Goal: Transaction & Acquisition: Purchase product/service

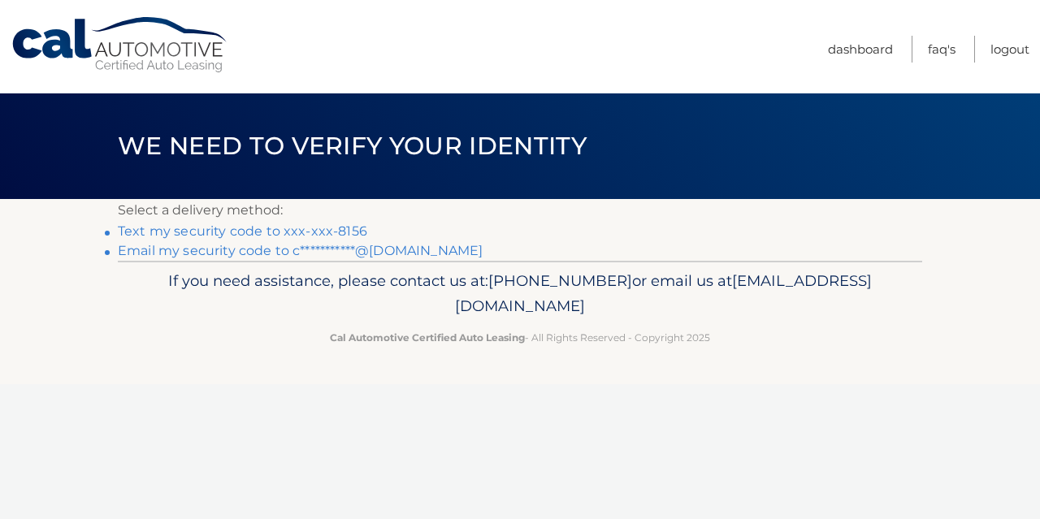
click at [332, 230] on link "Text my security code to xxx-xxx-8156" at bounding box center [243, 231] width 250 height 15
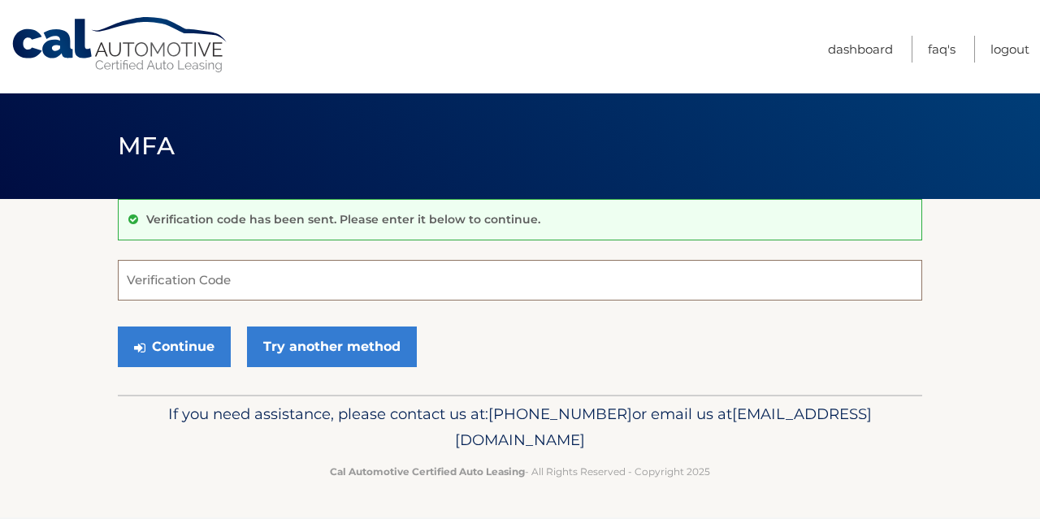
click at [326, 284] on input "Verification Code" at bounding box center [520, 280] width 805 height 41
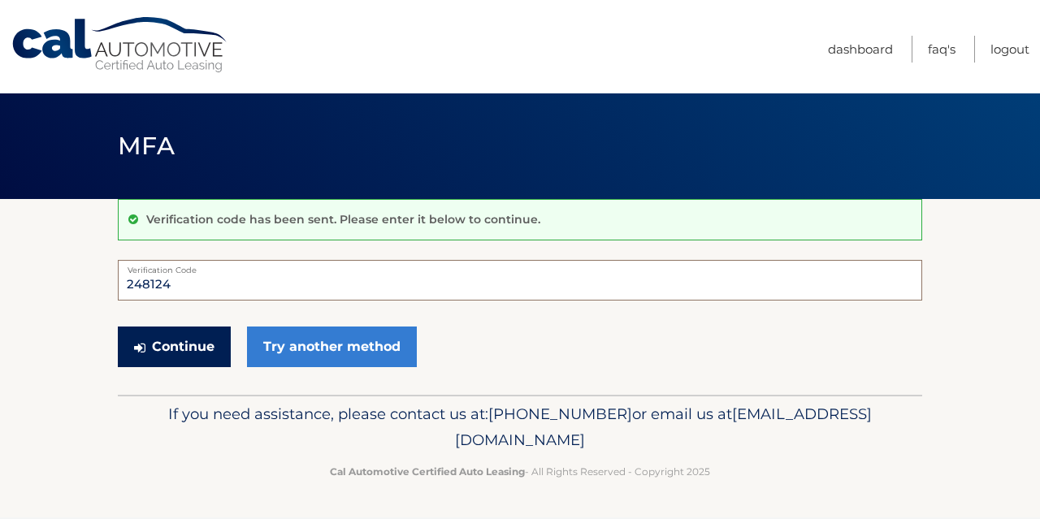
type input "248124"
click at [180, 352] on button "Continue" at bounding box center [174, 347] width 113 height 41
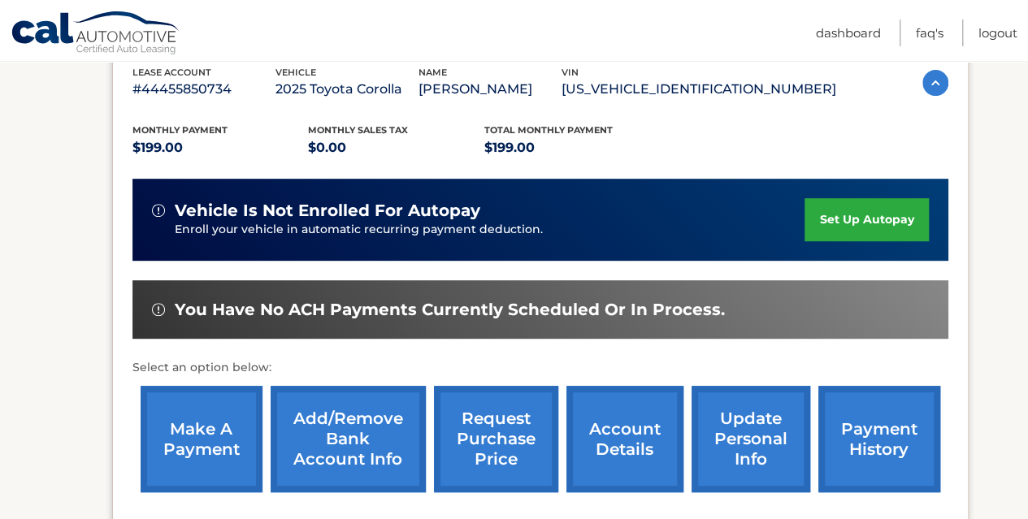
scroll to position [325, 0]
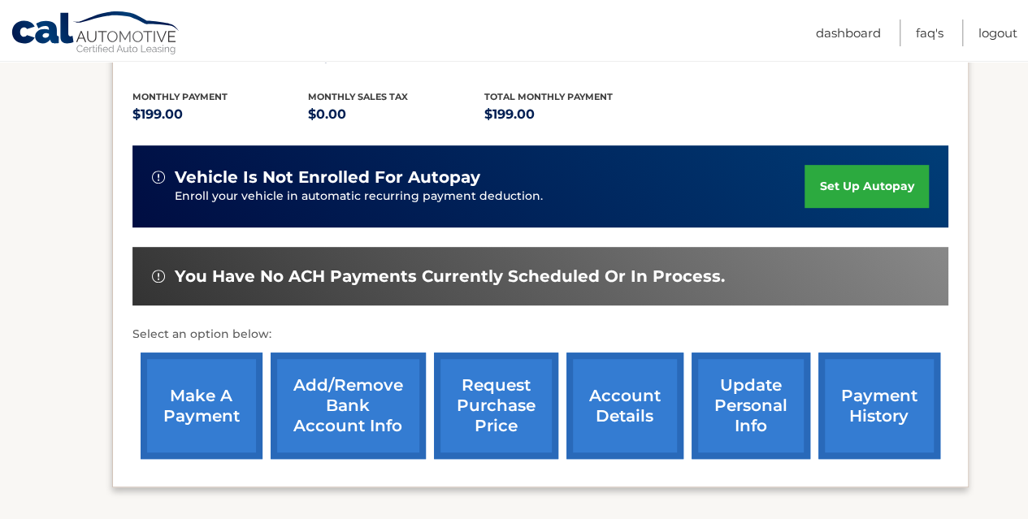
click at [215, 424] on link "make a payment" at bounding box center [202, 406] width 122 height 106
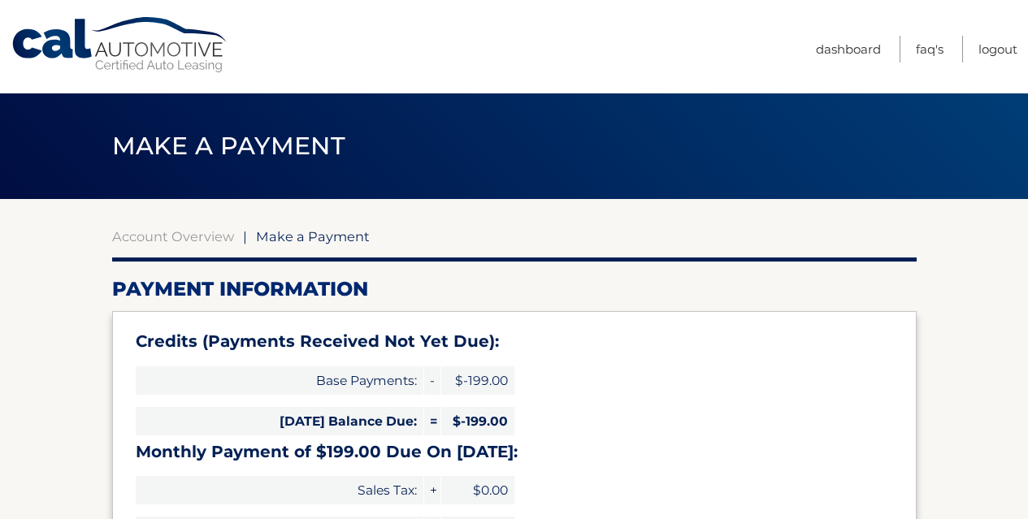
select select "MWE0OTc5MzgtNDA3Yy00Zjg2LThiYmItYTFkZmE5OGI5ODhj"
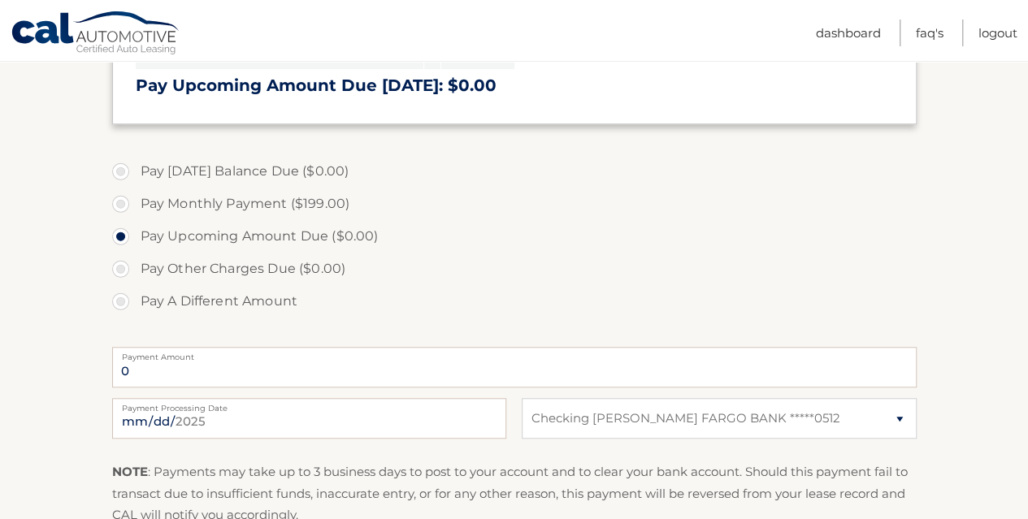
scroll to position [488, 0]
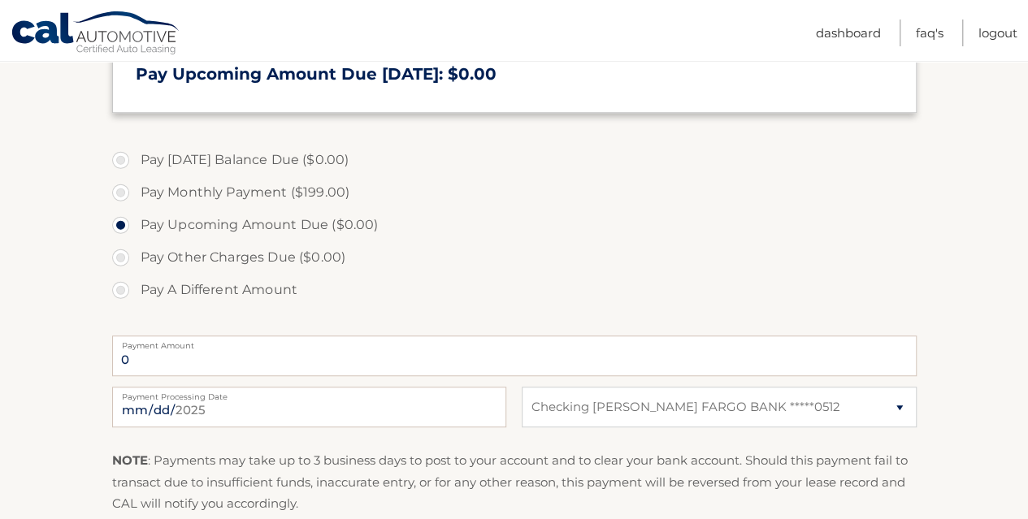
click at [118, 185] on label "Pay Monthly Payment ($199.00)" at bounding box center [514, 192] width 805 height 33
click at [119, 185] on input "Pay Monthly Payment ($199.00)" at bounding box center [127, 189] width 16 height 26
radio input "true"
type input "199.00"
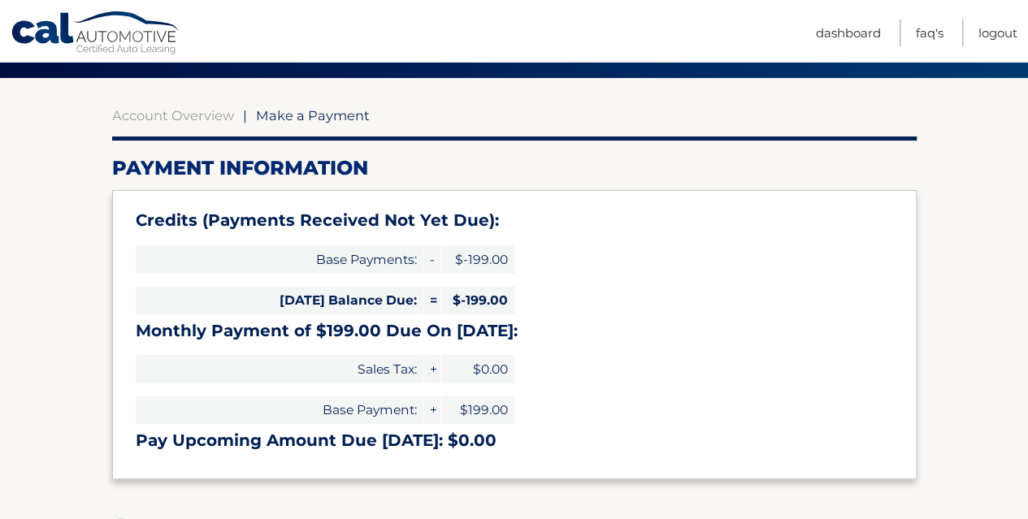
scroll to position [81, 0]
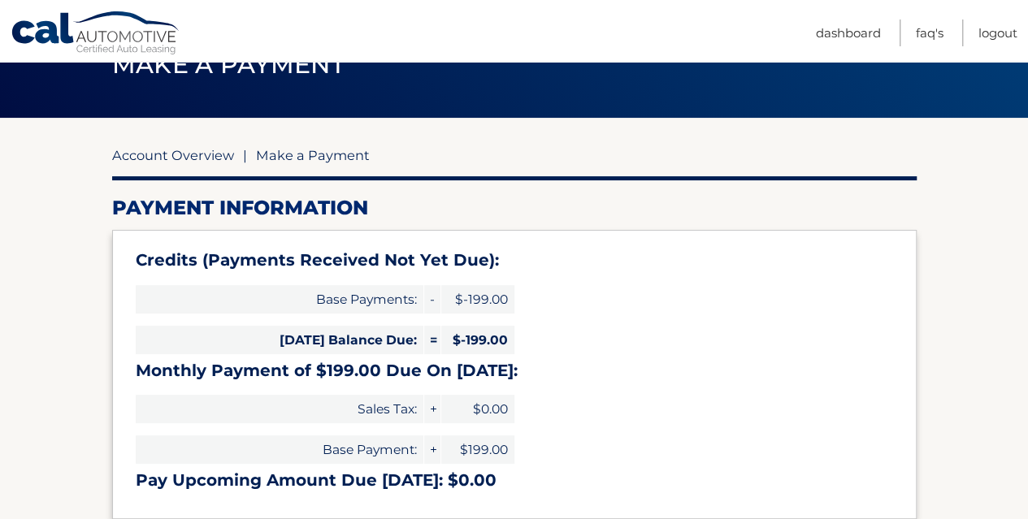
click at [213, 159] on link "Account Overview" at bounding box center [173, 155] width 122 height 16
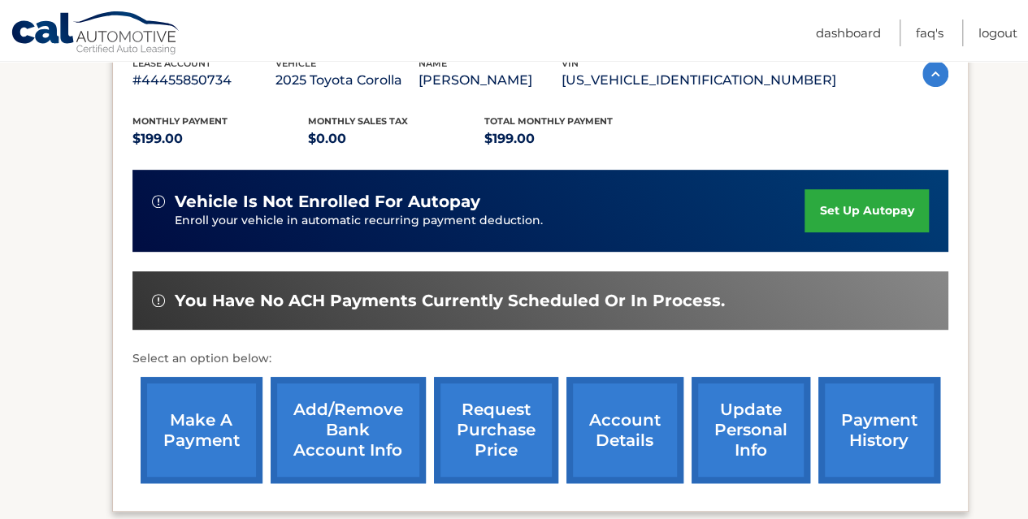
scroll to position [325, 0]
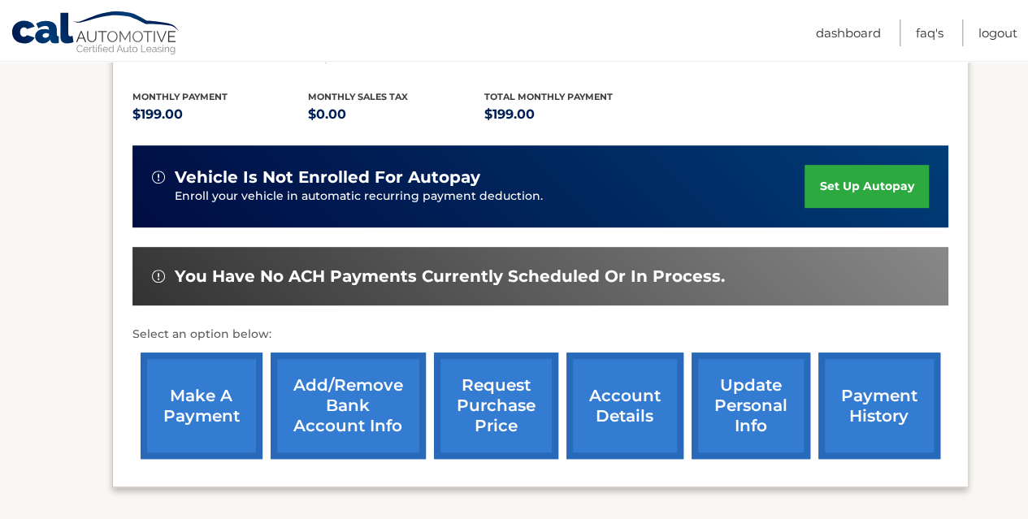
click at [867, 386] on link "payment history" at bounding box center [880, 406] width 122 height 106
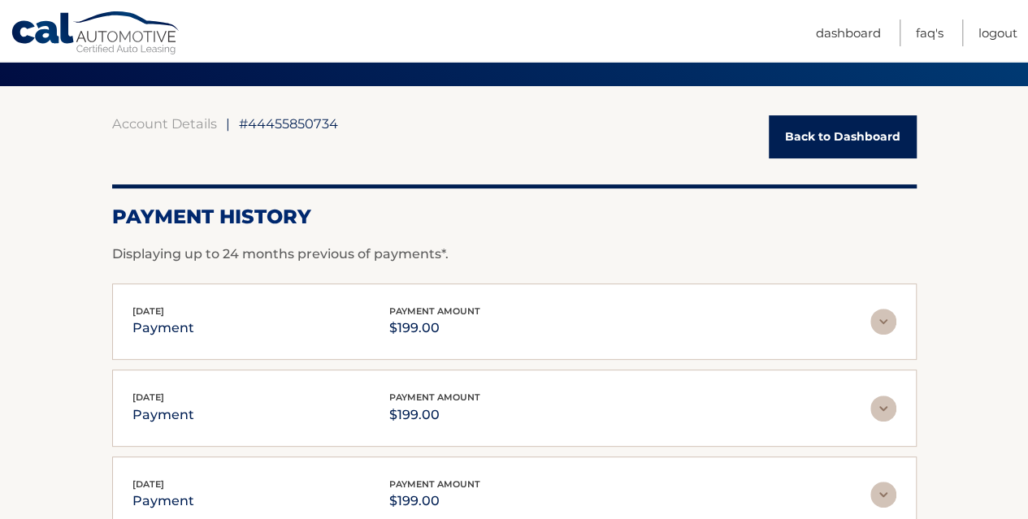
scroll to position [81, 0]
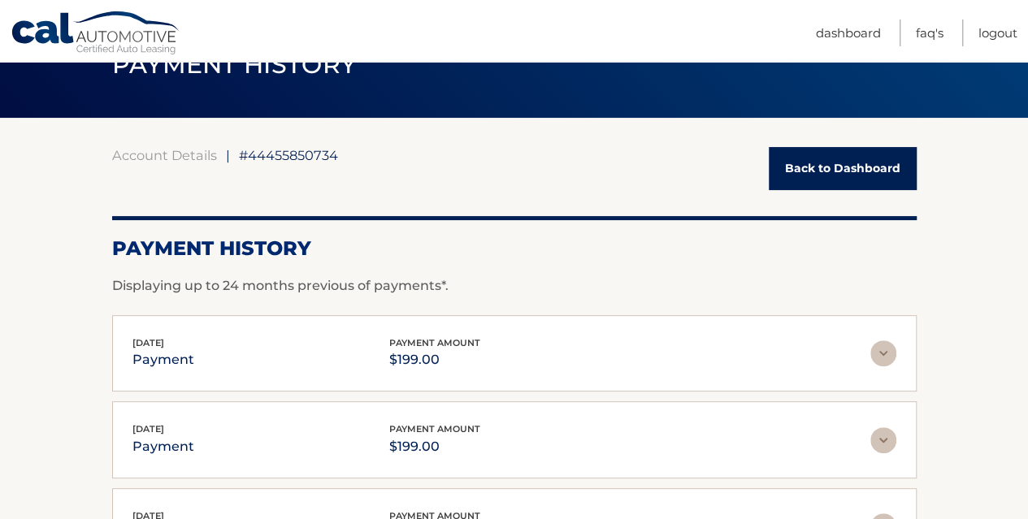
click at [849, 178] on link "Back to Dashboard" at bounding box center [843, 168] width 148 height 43
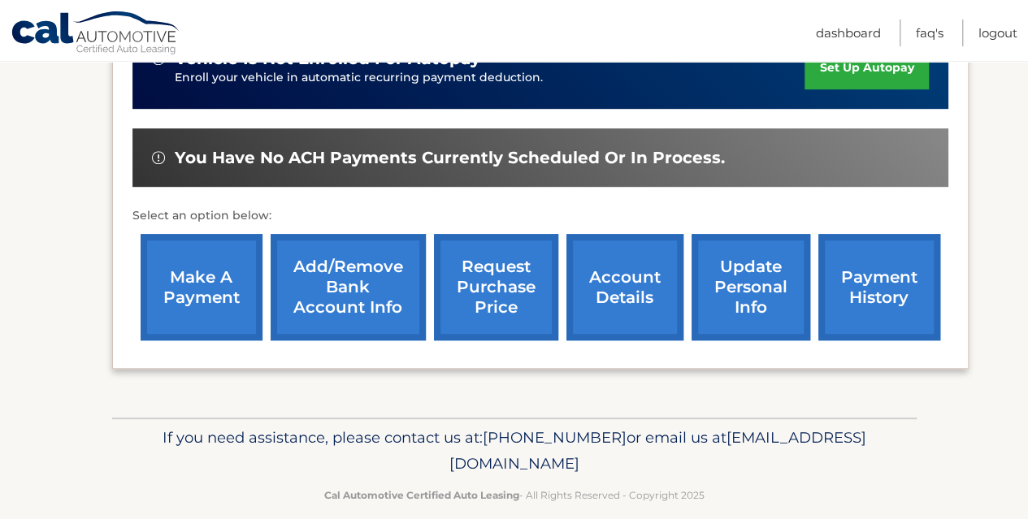
scroll to position [464, 0]
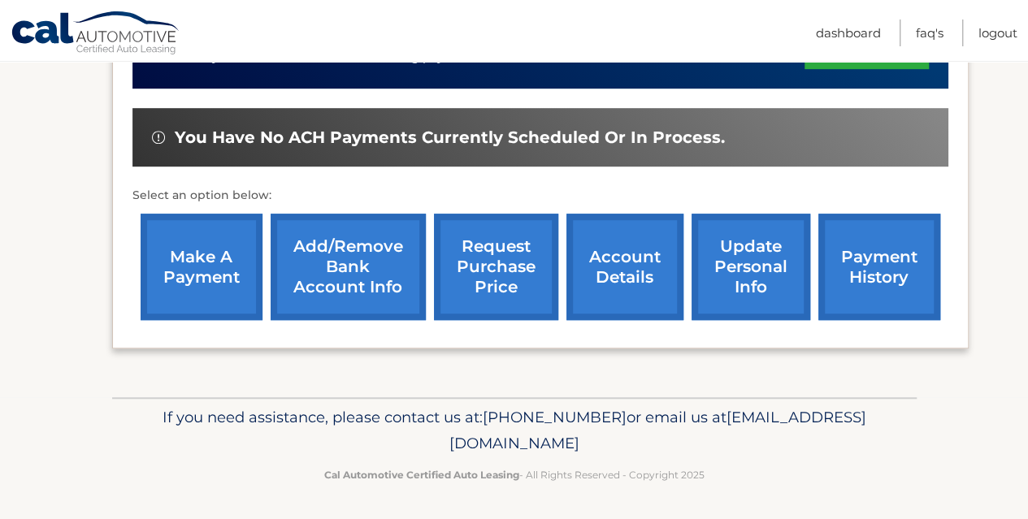
click at [219, 282] on link "make a payment" at bounding box center [202, 267] width 122 height 106
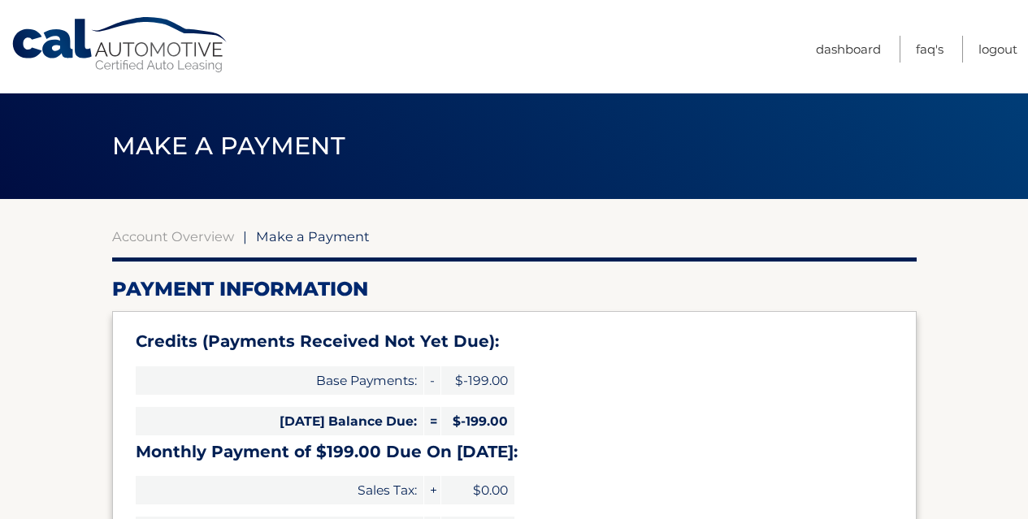
select select "MWE0OTc5MzgtNDA3Yy00Zjg2LThiYmItYTFkZmE5OGI5ODhj"
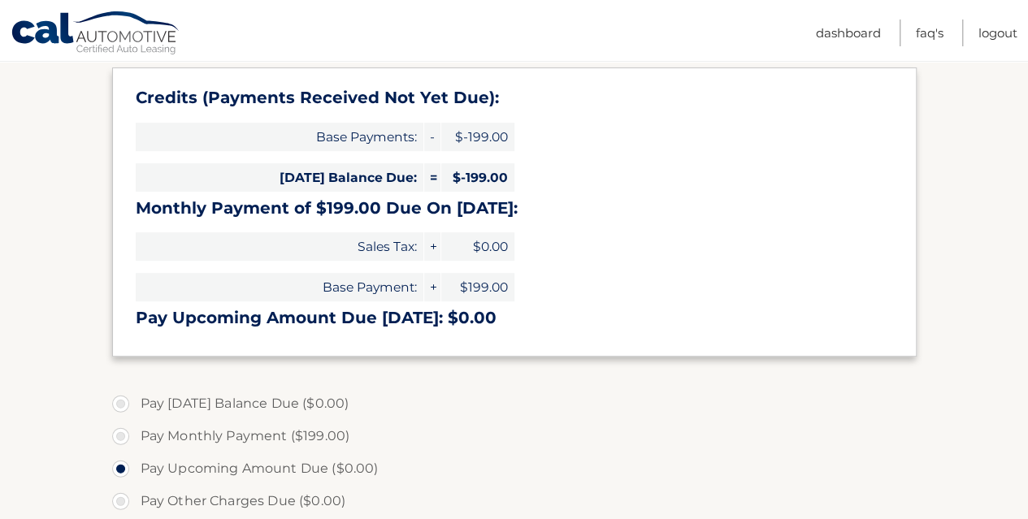
scroll to position [325, 0]
